Goal: Transaction & Acquisition: Book appointment/travel/reservation

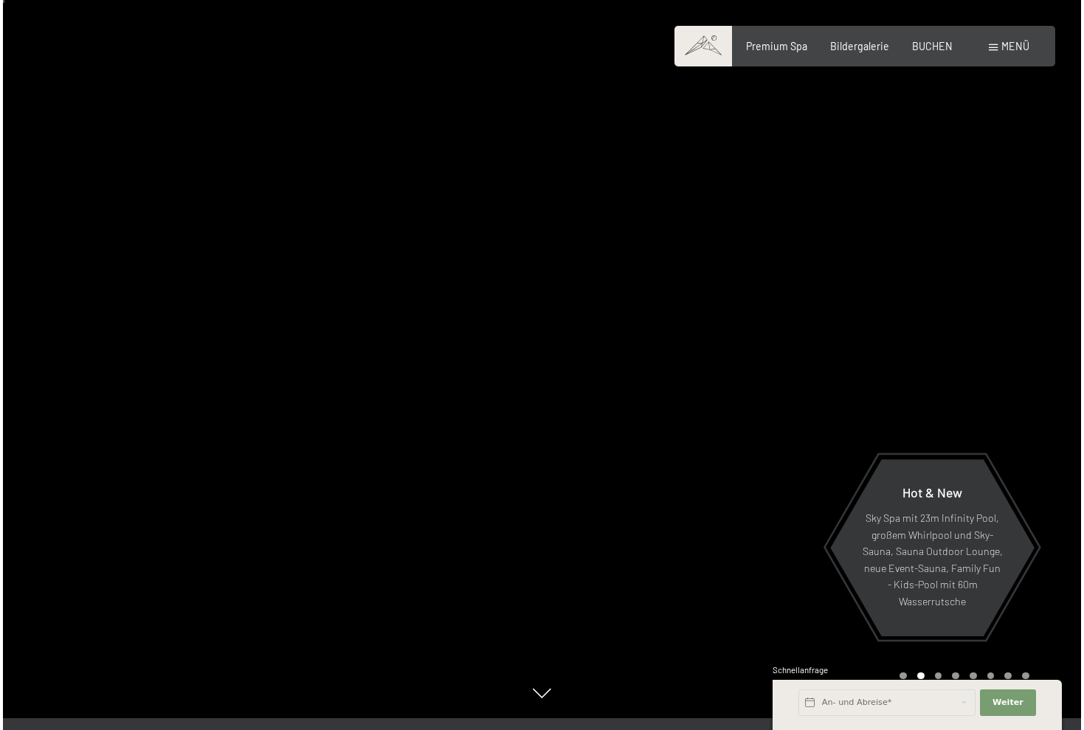
scroll to position [7, 0]
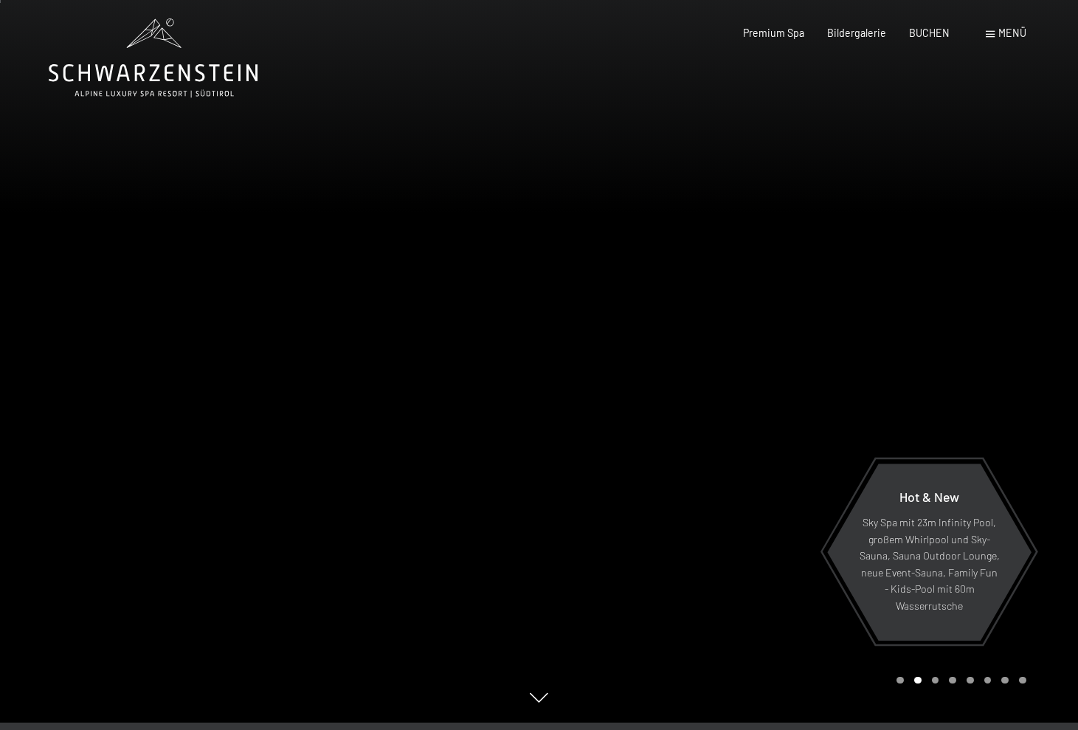
click at [1005, 34] on span "Menü" at bounding box center [1012, 33] width 28 height 13
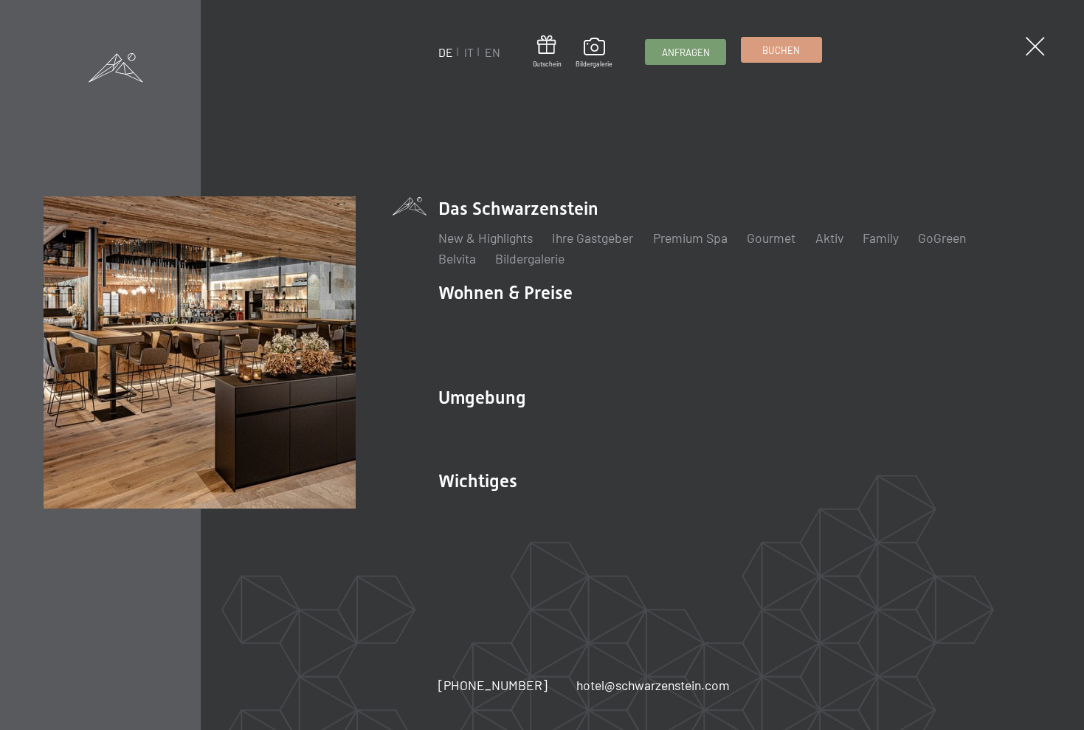
click at [766, 56] on span "Buchen" at bounding box center [781, 50] width 38 height 13
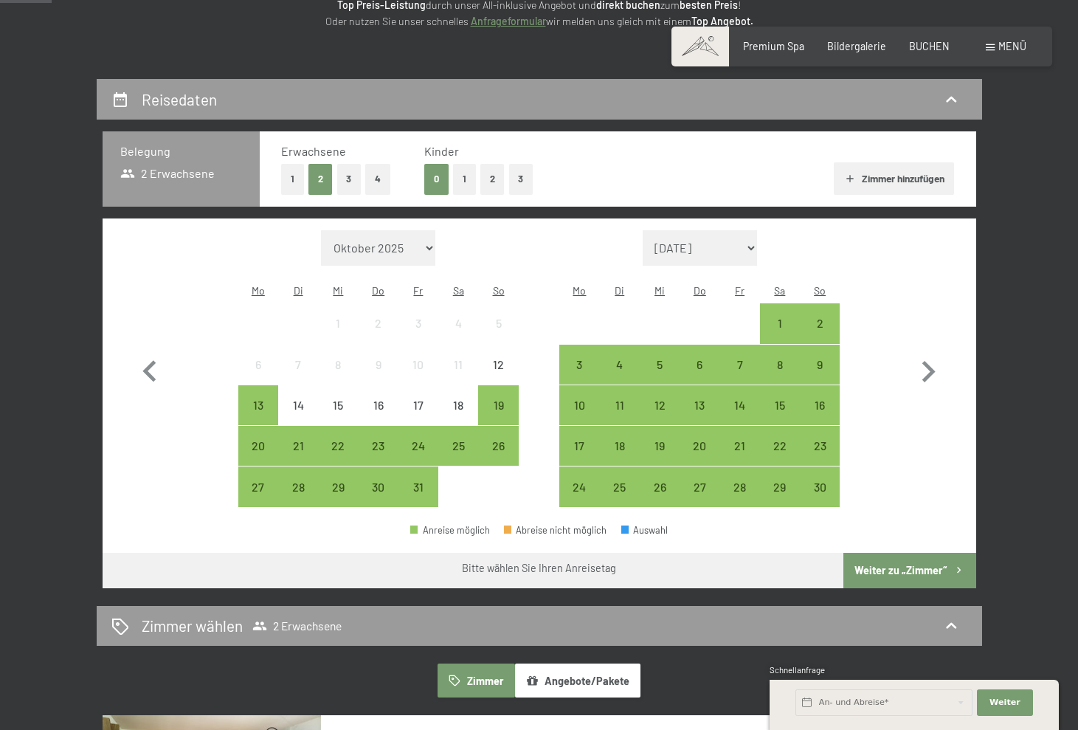
scroll to position [228, 0]
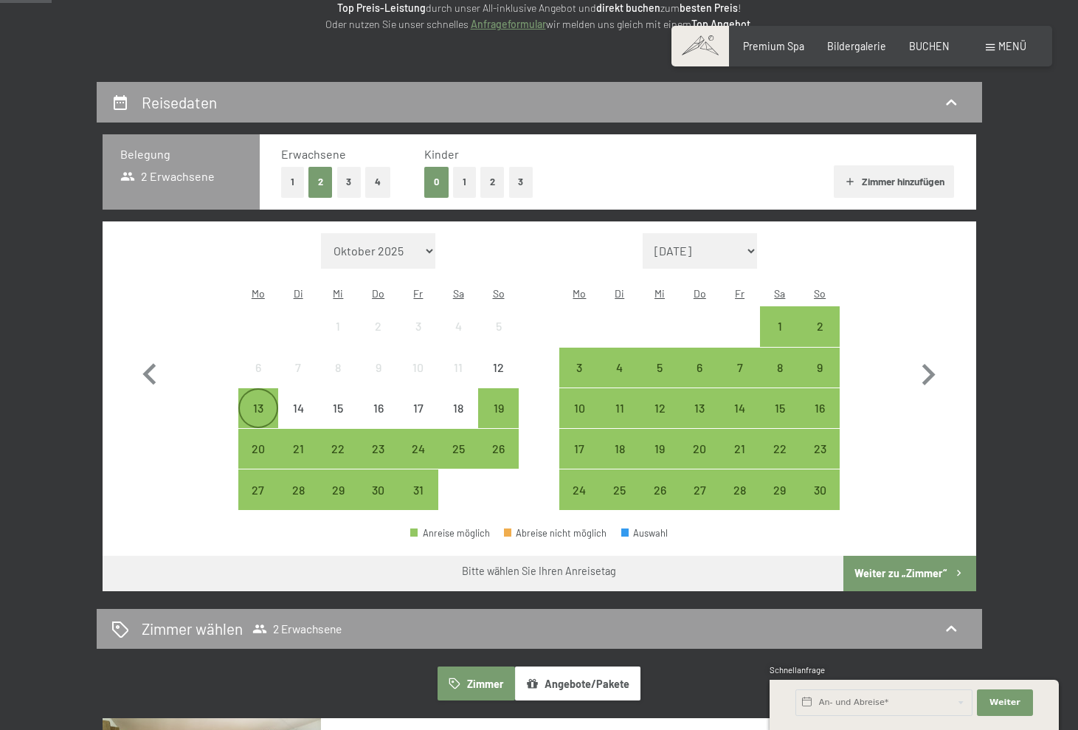
click at [262, 402] on div "13" at bounding box center [258, 420] width 37 height 37
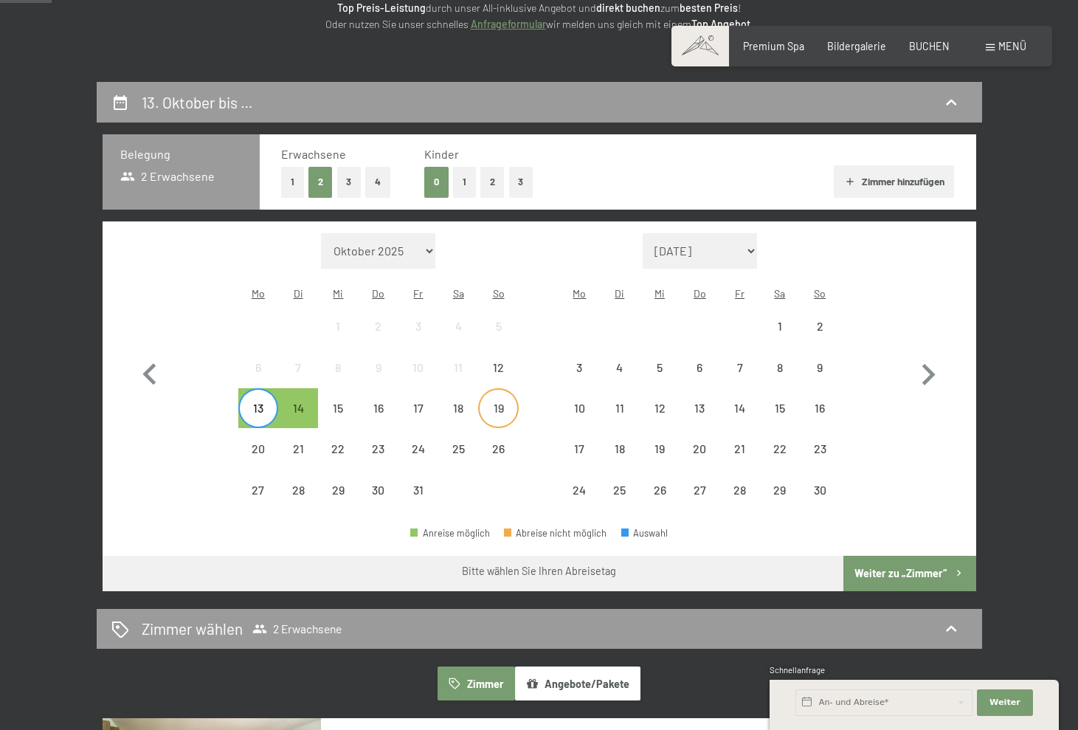
click at [484, 402] on div "19" at bounding box center [498, 420] width 37 height 37
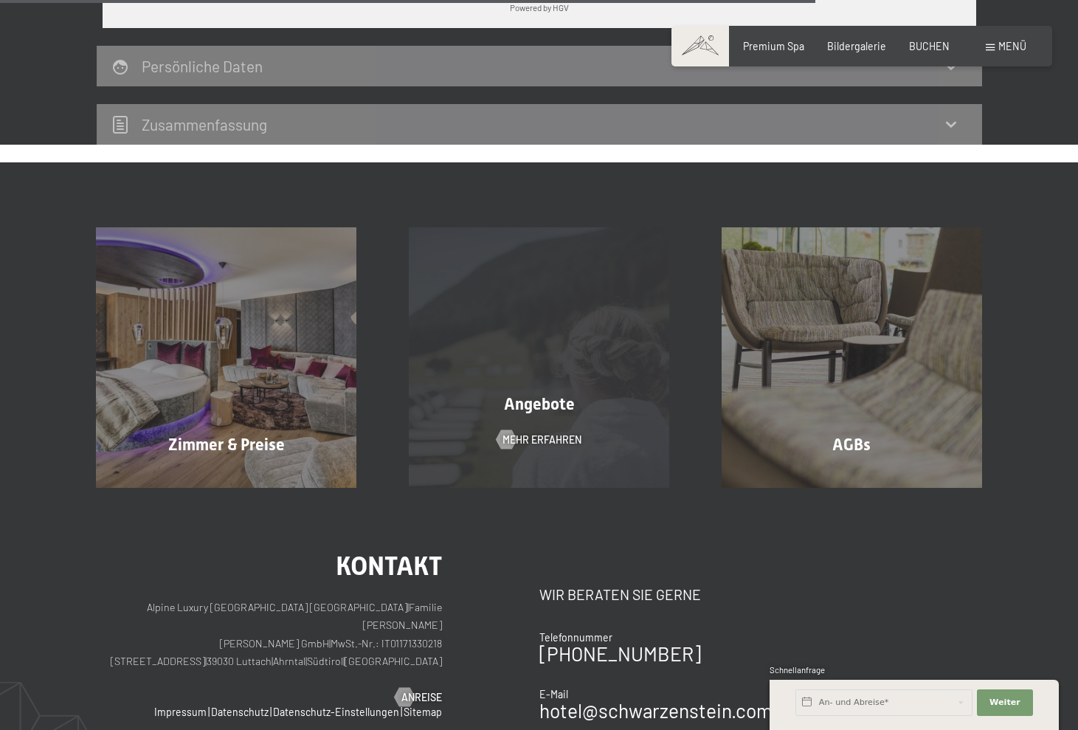
scroll to position [1096, 0]
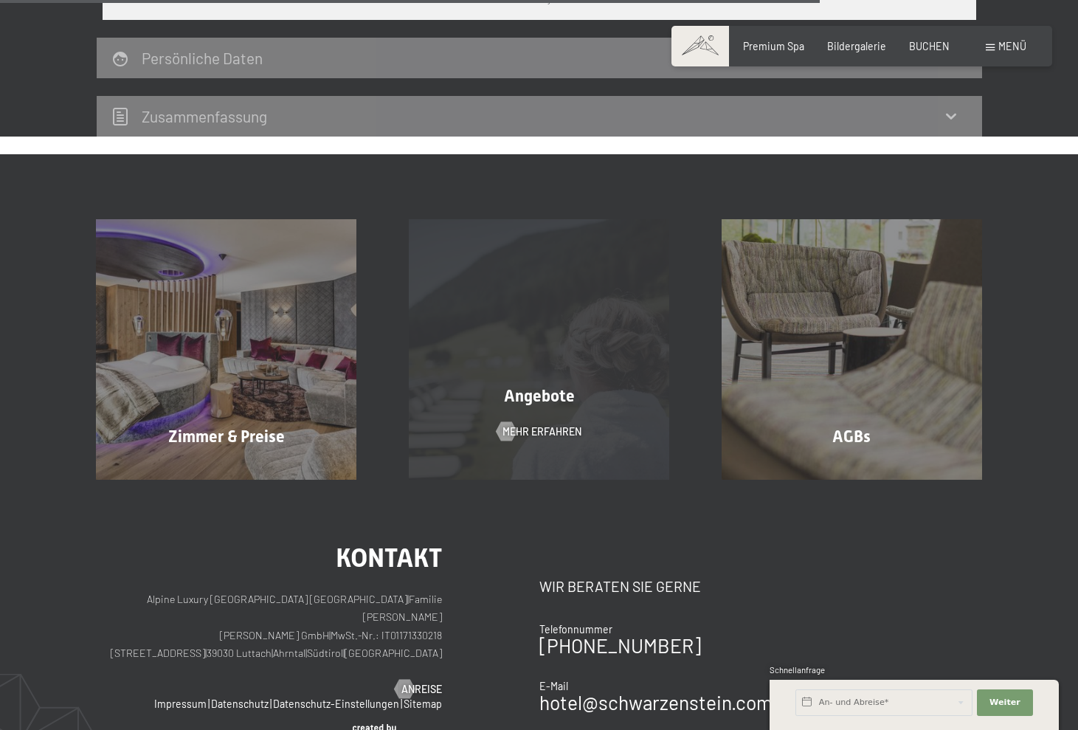
click at [500, 385] on div "Angebote" at bounding box center [539, 396] width 313 height 23
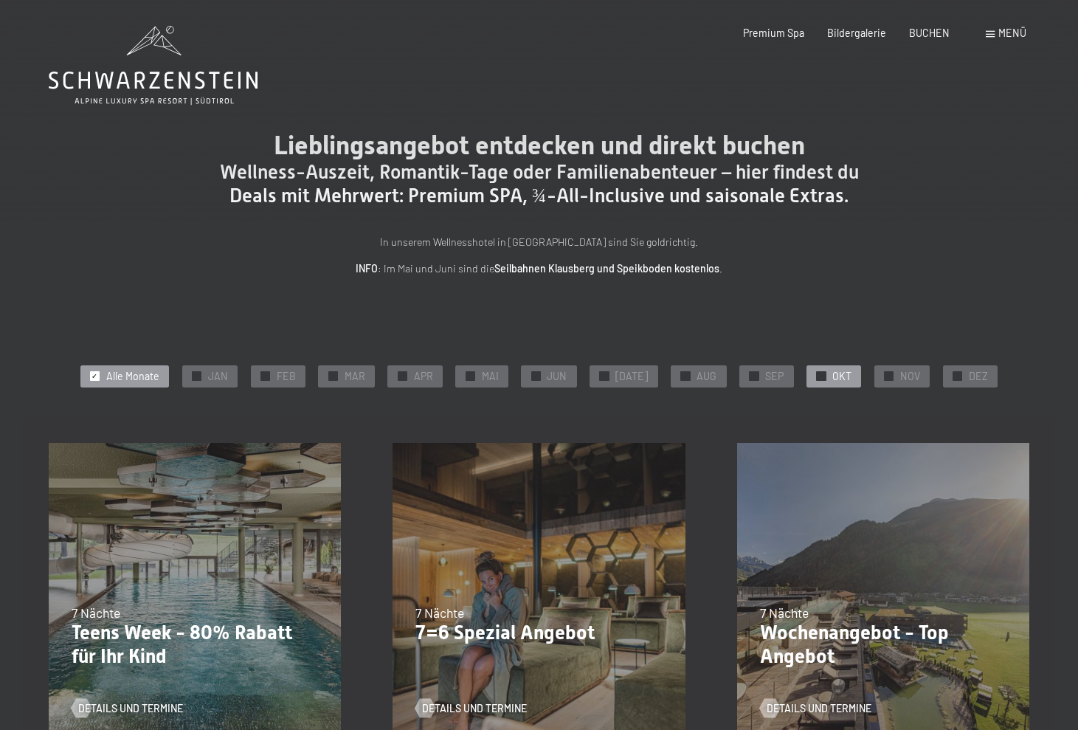
click at [821, 374] on div "✓ OKT" at bounding box center [834, 376] width 55 height 22
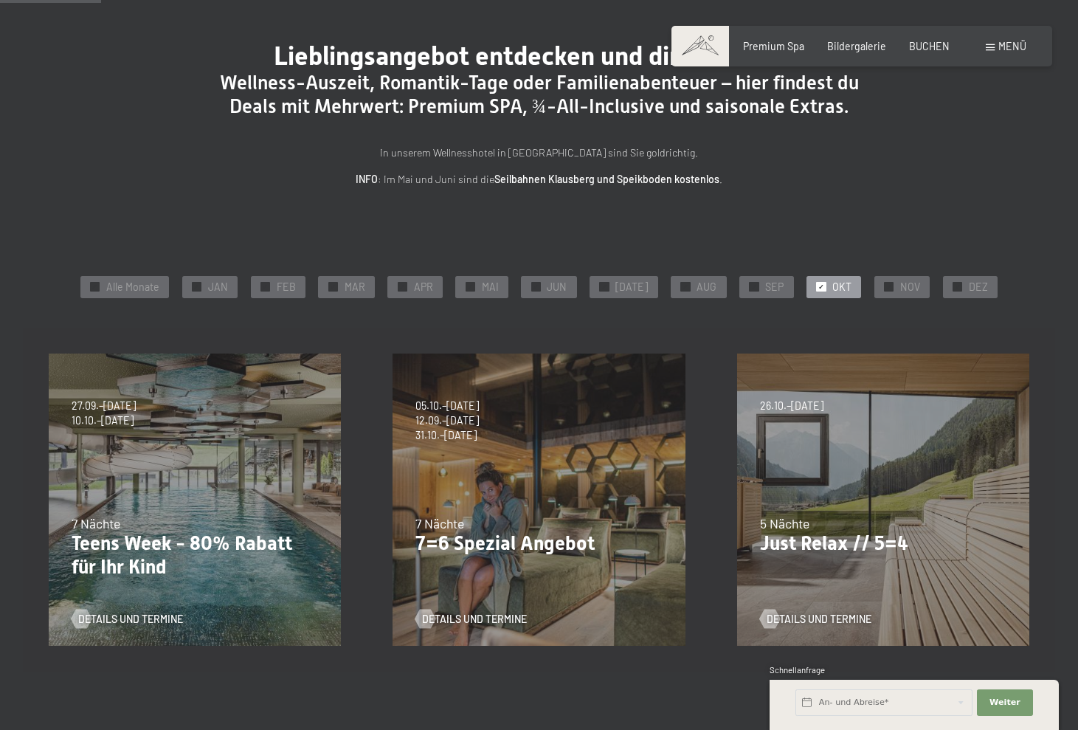
scroll to position [91, 0]
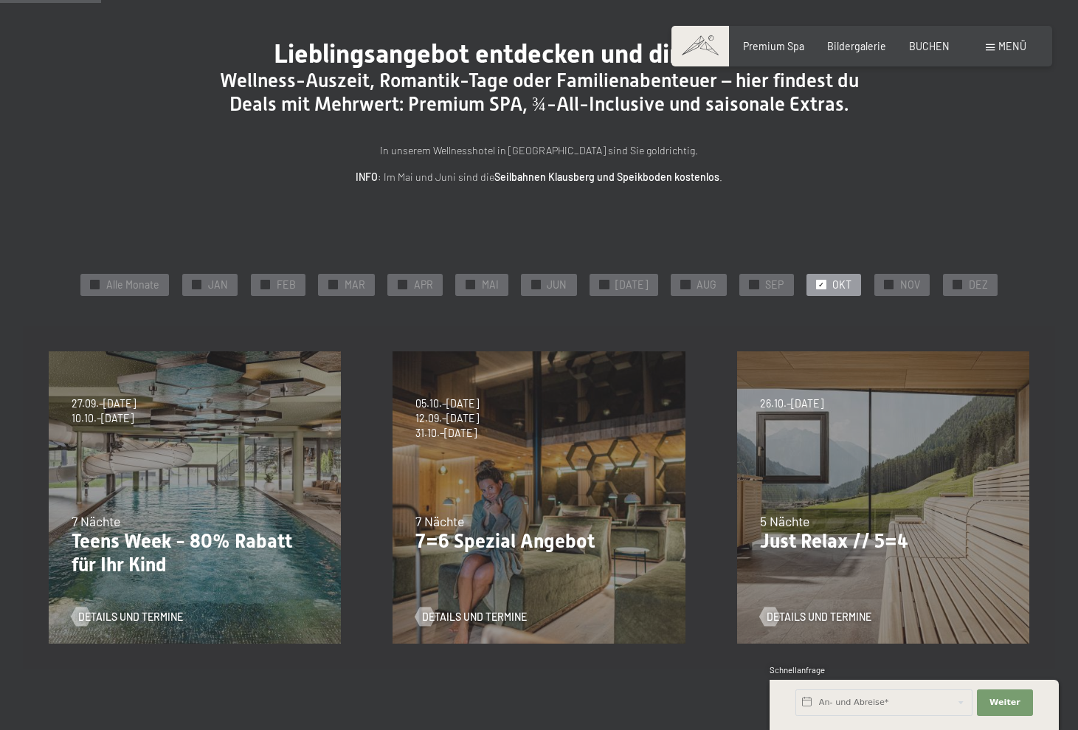
click at [504, 496] on div "05.10.–26.10.2025 01.11.–21.12.2025 10.01.–01.02.2026 07.03.–29.03.2026 16.05.–…" at bounding box center [539, 497] width 344 height 344
click at [475, 614] on span "Details und Termine" at bounding box center [489, 616] width 105 height 15
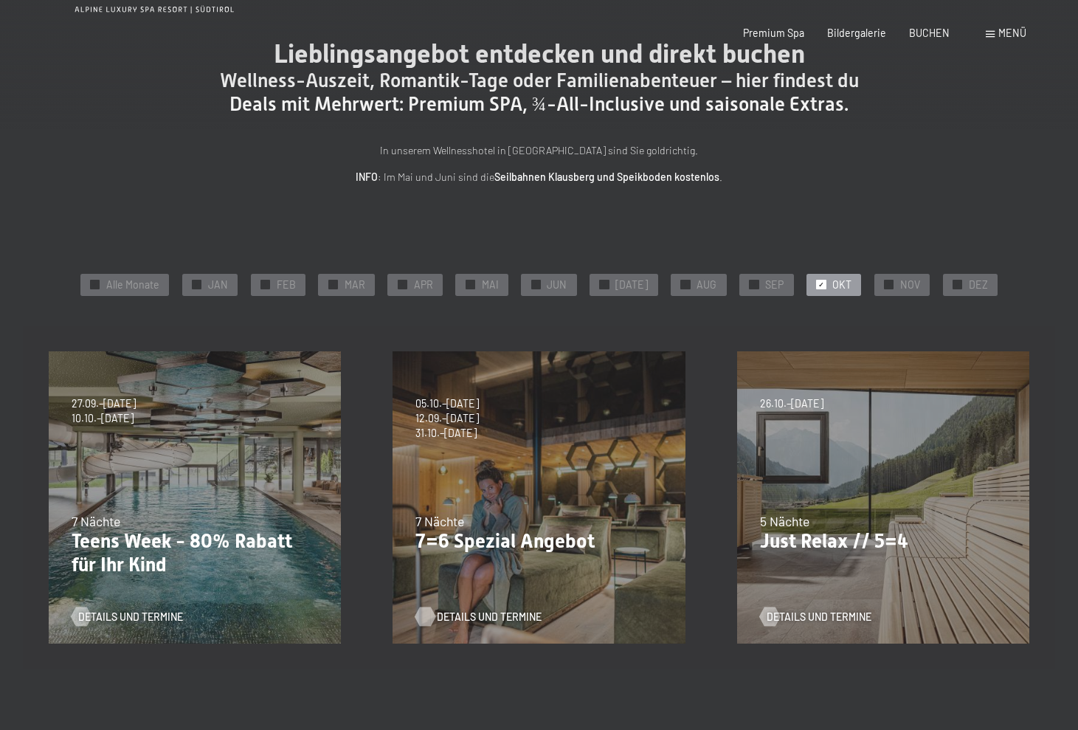
scroll to position [0, 0]
